Goal: Complete application form

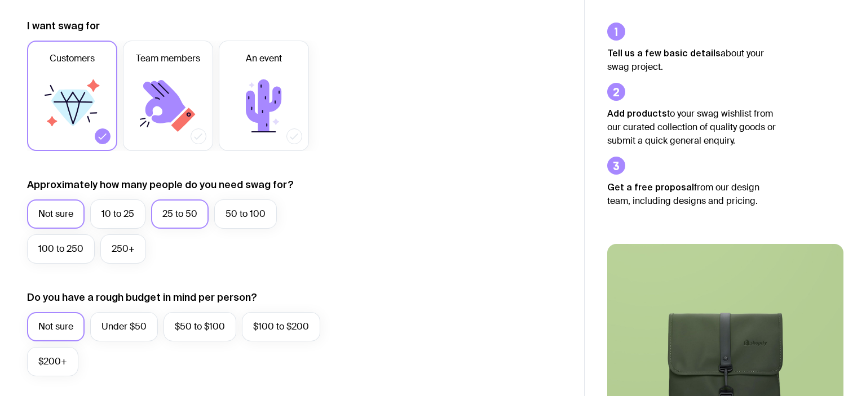
scroll to position [153, 0]
click at [189, 217] on label "25 to 50" at bounding box center [180, 214] width 58 height 29
click at [0, 0] on input "25 to 50" at bounding box center [0, 0] width 0 height 0
click at [131, 331] on label "Under $50" at bounding box center [124, 326] width 68 height 29
click at [0, 0] on input "Under $50" at bounding box center [0, 0] width 0 height 0
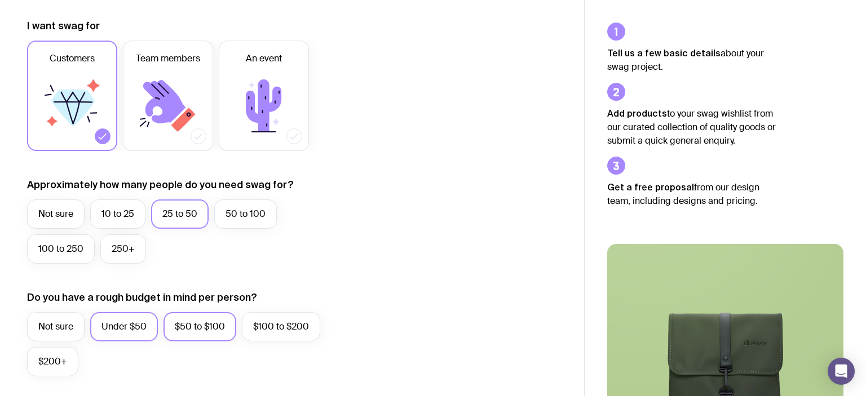
click at [202, 319] on label "$50 to $100" at bounding box center [199, 326] width 73 height 29
click at [0, 0] on input "$50 to $100" at bounding box center [0, 0] width 0 height 0
click at [120, 333] on label "Under $50" at bounding box center [124, 326] width 68 height 29
click at [0, 0] on input "Under $50" at bounding box center [0, 0] width 0 height 0
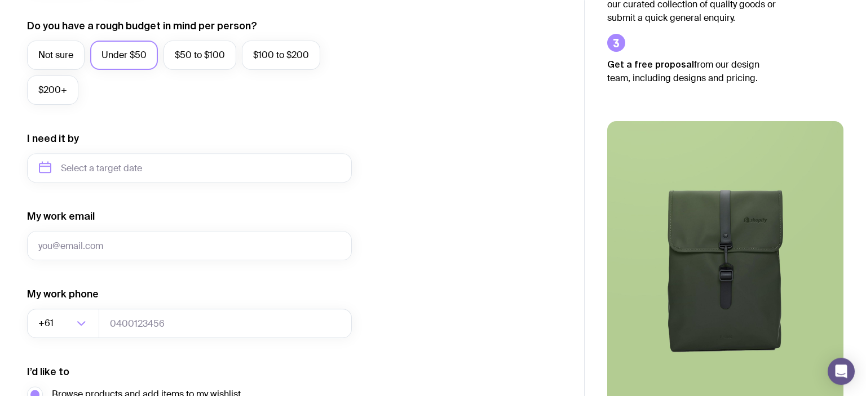
scroll to position [454, 0]
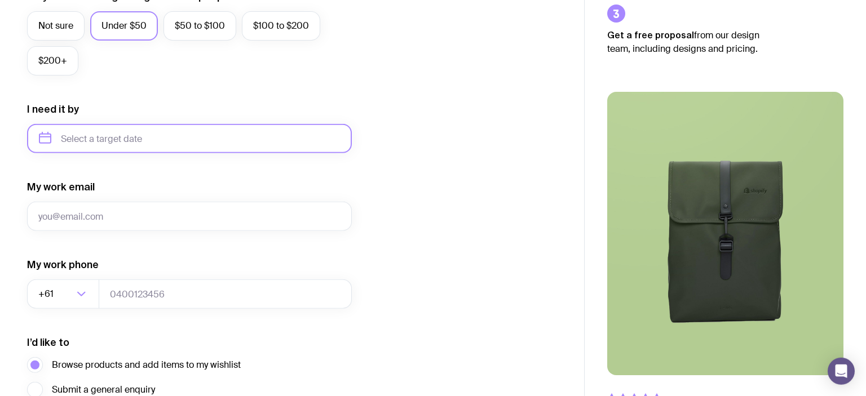
click at [114, 142] on input "text" at bounding box center [189, 138] width 325 height 29
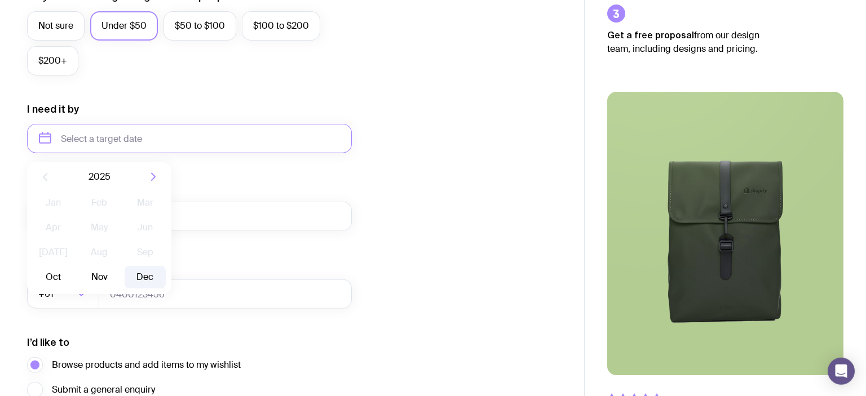
click at [142, 279] on button "Dec" at bounding box center [145, 277] width 41 height 23
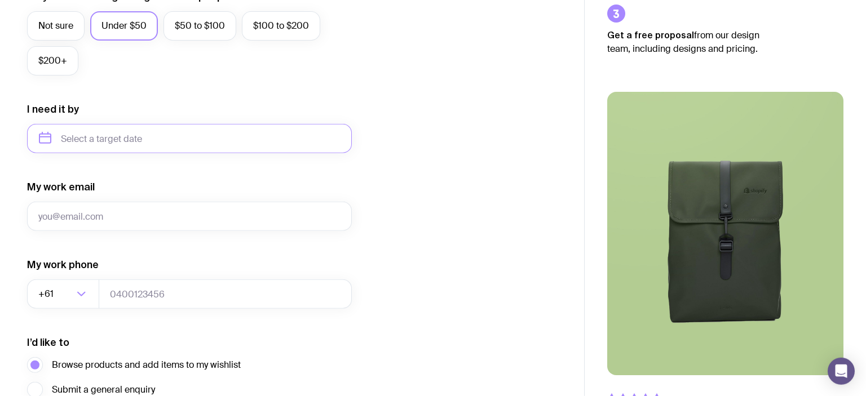
type input "[DATE]"
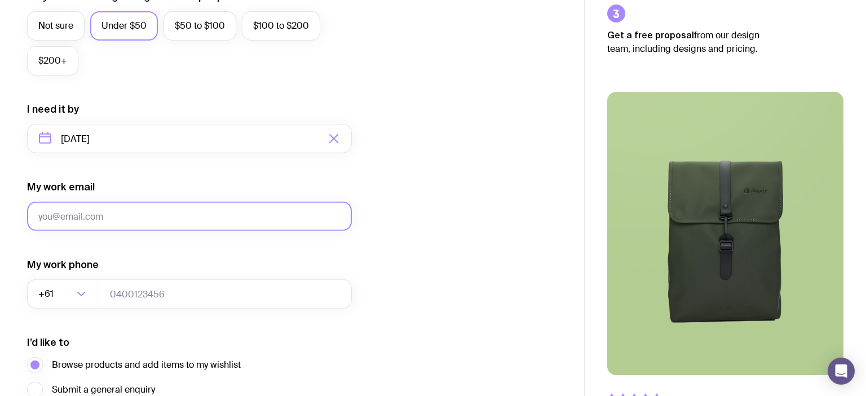
click at [98, 211] on input "My work email" at bounding box center [189, 216] width 325 height 29
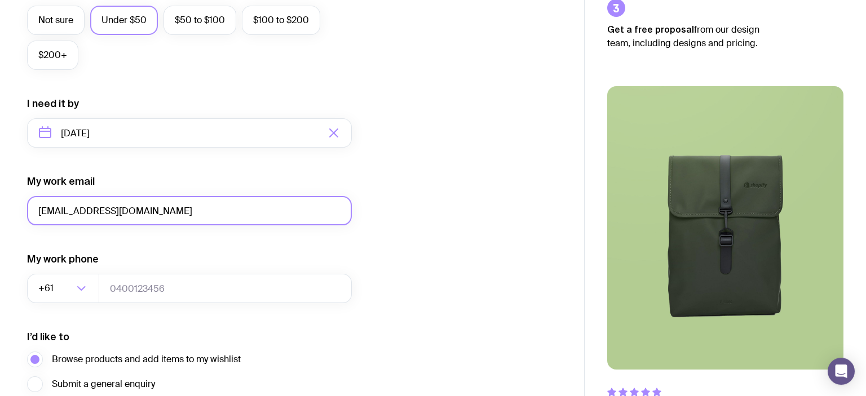
scroll to position [562, 0]
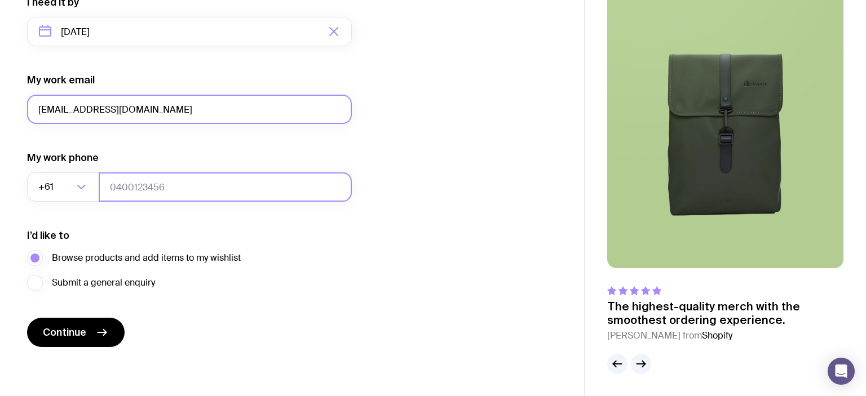
type input "[EMAIL_ADDRESS][DOMAIN_NAME]"
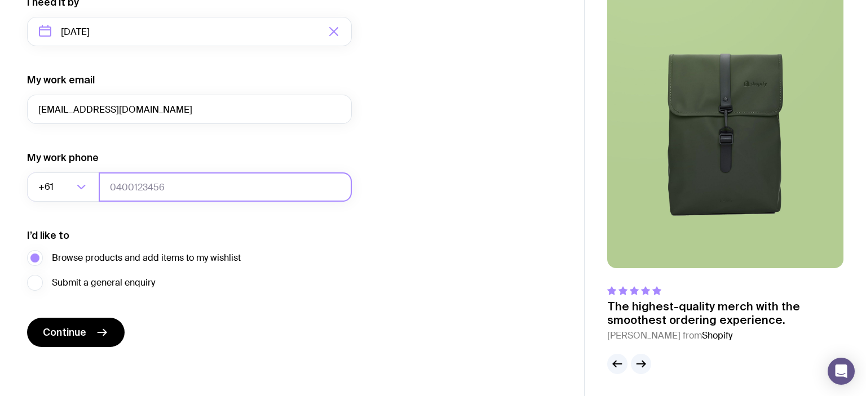
click at [165, 179] on input "tel" at bounding box center [225, 187] width 253 height 29
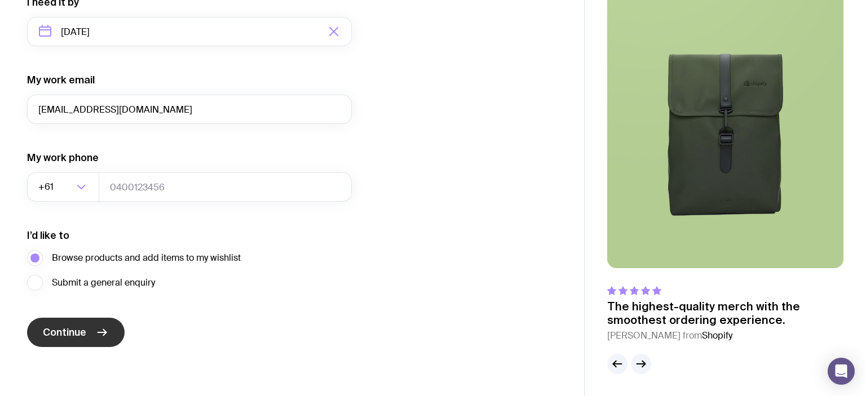
click at [73, 326] on span "Continue" at bounding box center [64, 333] width 43 height 14
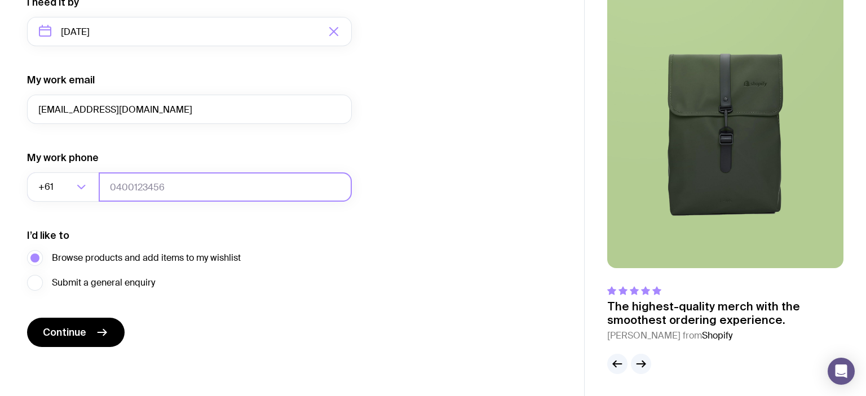
paste input "1800160401"
type input "1800160401"
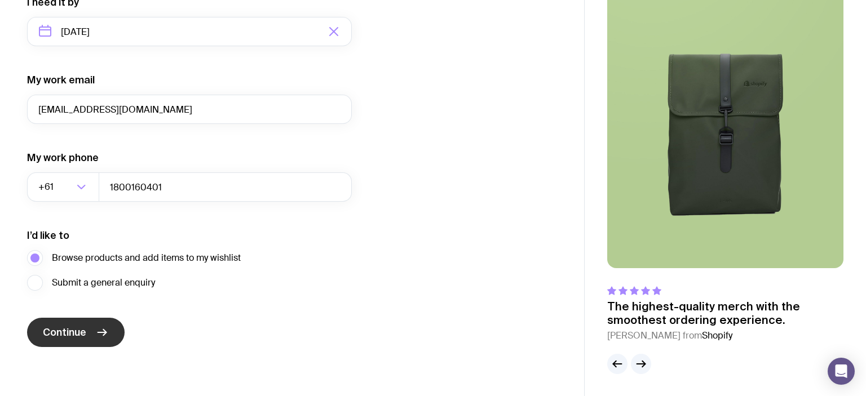
click at [79, 346] on button "Continue" at bounding box center [76, 332] width 98 height 29
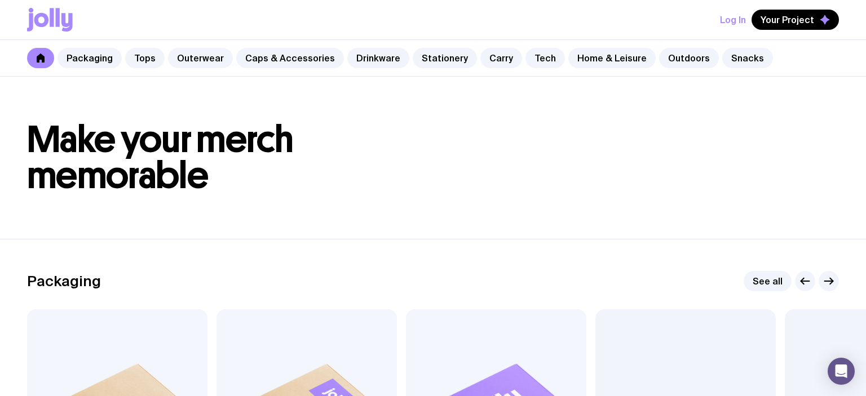
scroll to position [480, 0]
